Goal: Information Seeking & Learning: Learn about a topic

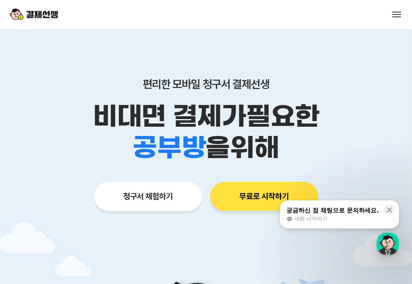
click at [0, 0] on button "매니저사이트 로그인" at bounding box center [0, 0] width 0 height 0
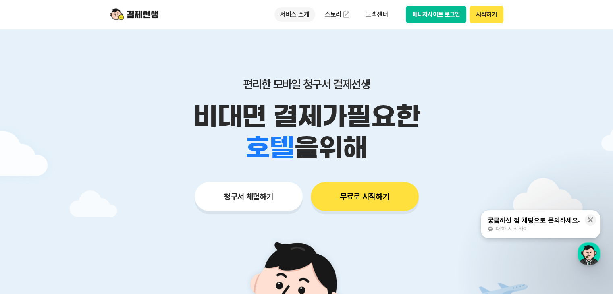
click at [304, 17] on p "서비스 소개" at bounding box center [294, 14] width 41 height 15
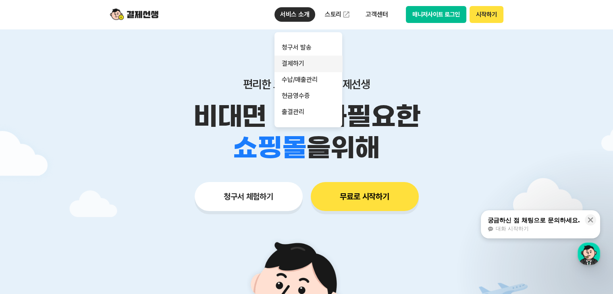
click at [300, 67] on link "결제하기" at bounding box center [308, 64] width 68 height 16
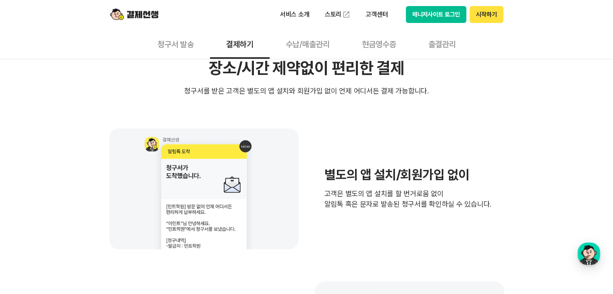
scroll to position [161, 0]
